Goal: Browse casually

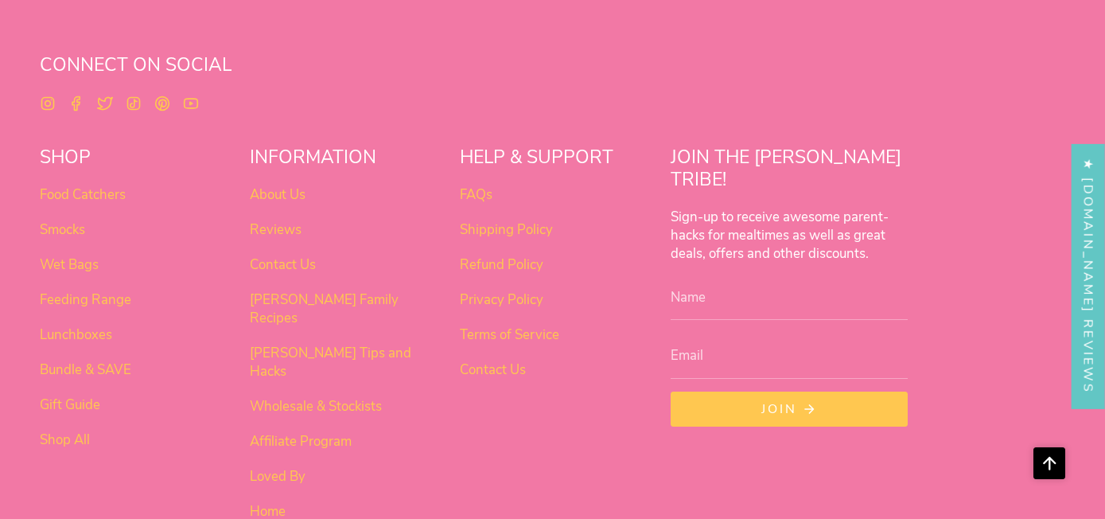
scroll to position [1267, 0]
